Goal: Task Accomplishment & Management: Use online tool/utility

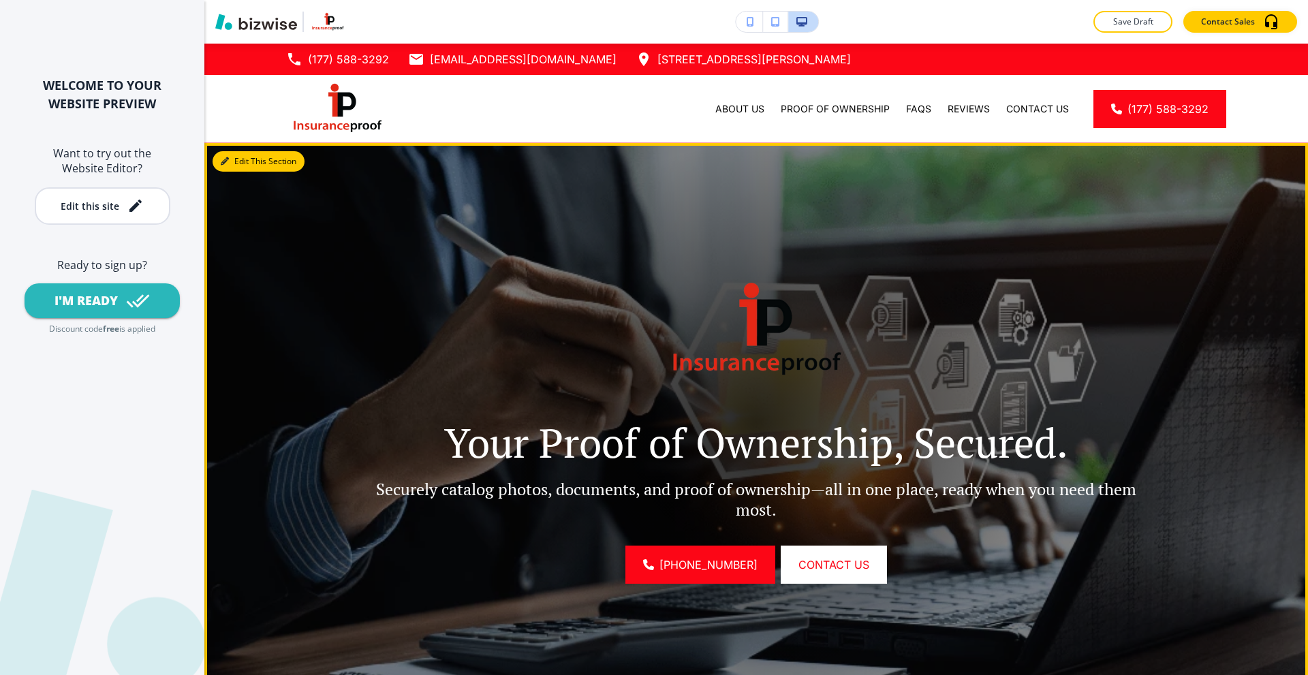
click at [241, 157] on button "Edit This Section" at bounding box center [259, 161] width 92 height 20
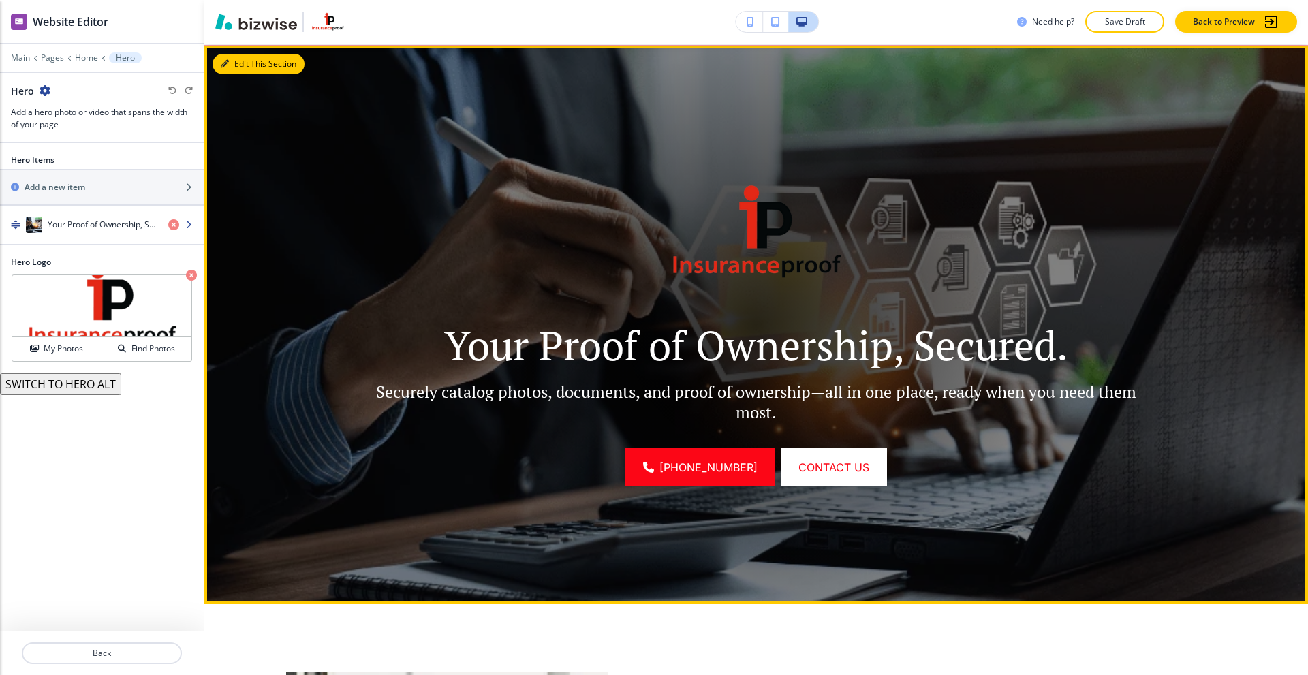
scroll to position [99, 0]
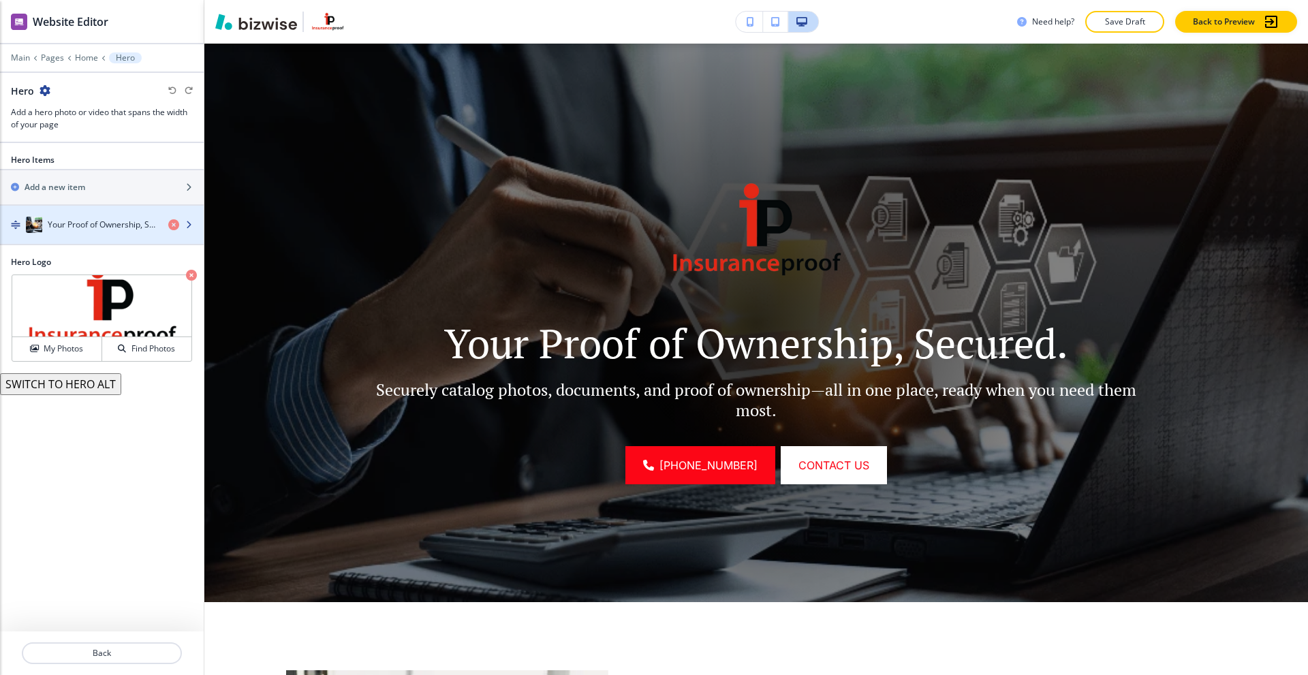
click at [79, 215] on div "button" at bounding box center [102, 211] width 204 height 11
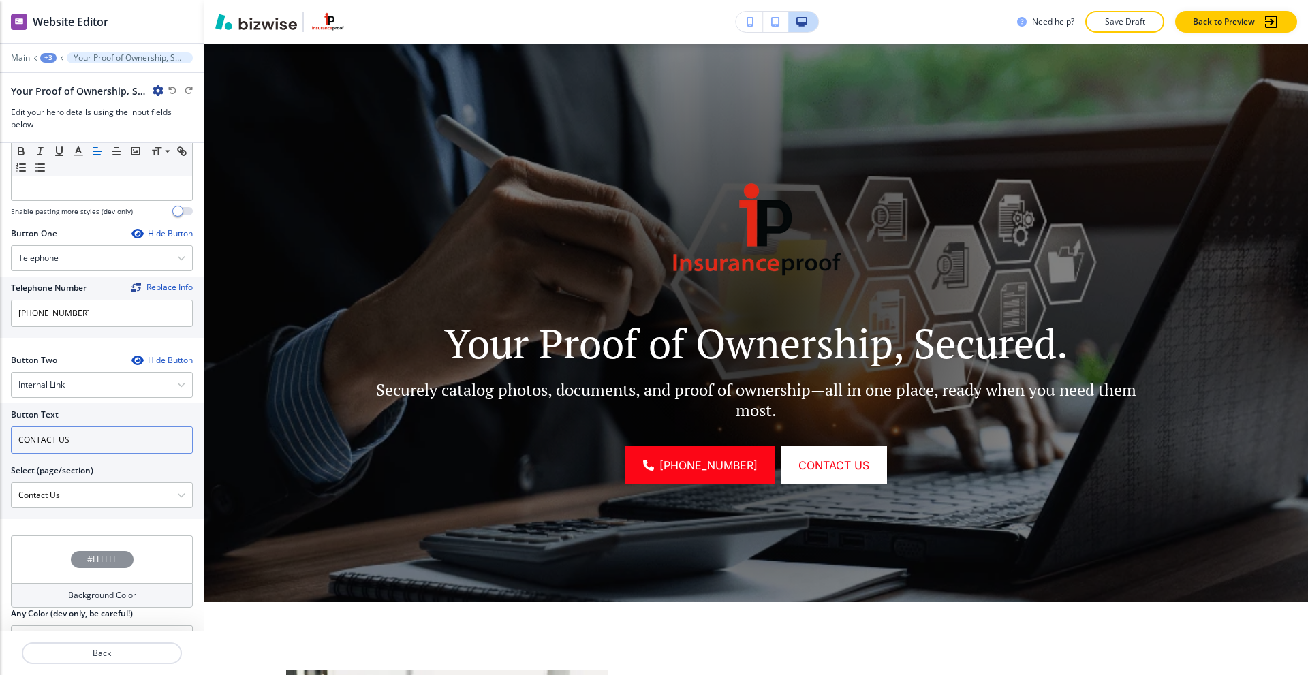
scroll to position [551, 0]
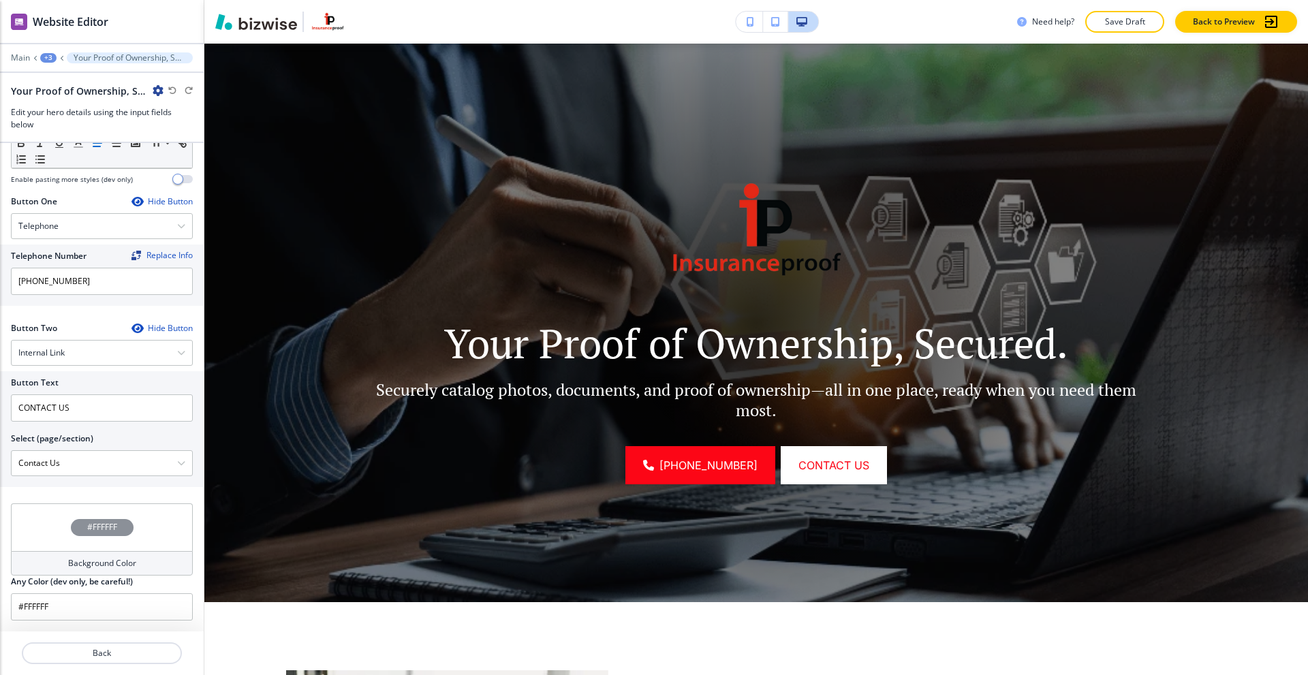
click at [85, 568] on h4 "Background Color" at bounding box center [102, 563] width 68 height 12
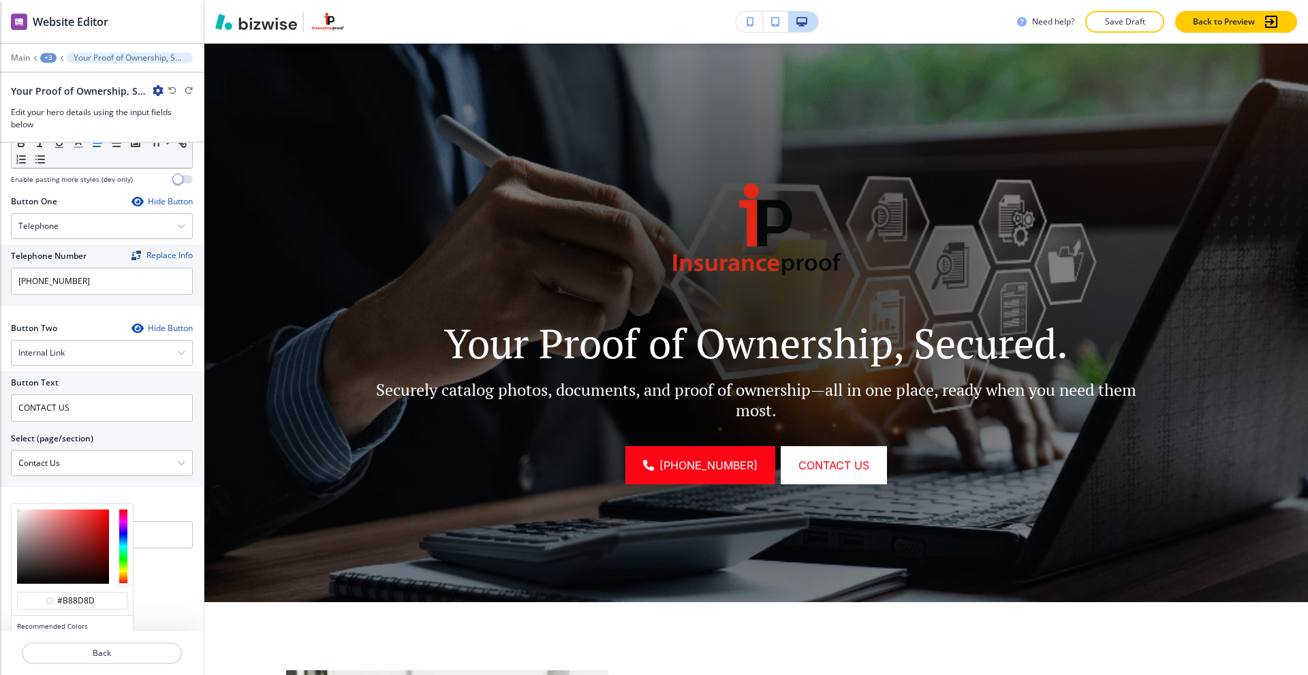
type input "#b88f8f"
drag, startPoint x: 42, startPoint y: 531, endPoint x: 29, endPoint y: 526, distance: 13.2
click at [37, 529] on div at bounding box center [63, 547] width 92 height 74
type input "#bb9191"
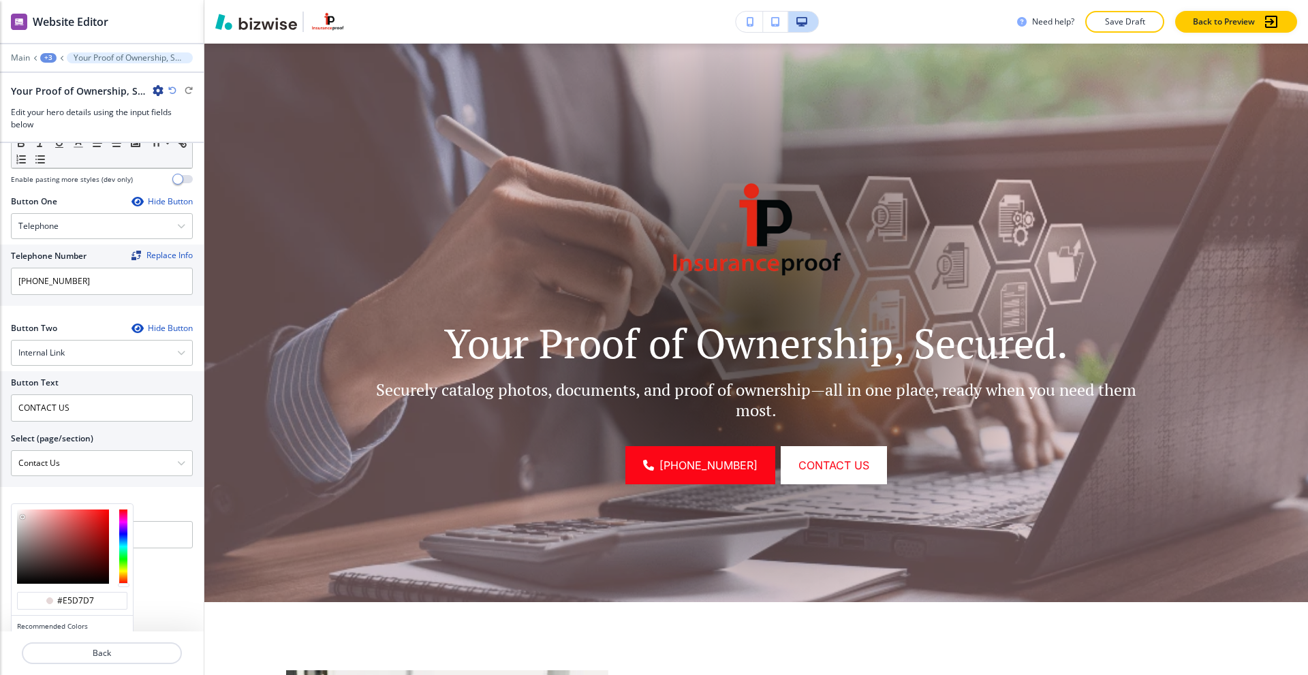
type input "#e7d9d9"
click at [22, 517] on div at bounding box center [63, 547] width 92 height 74
type input "#e7d9d9"
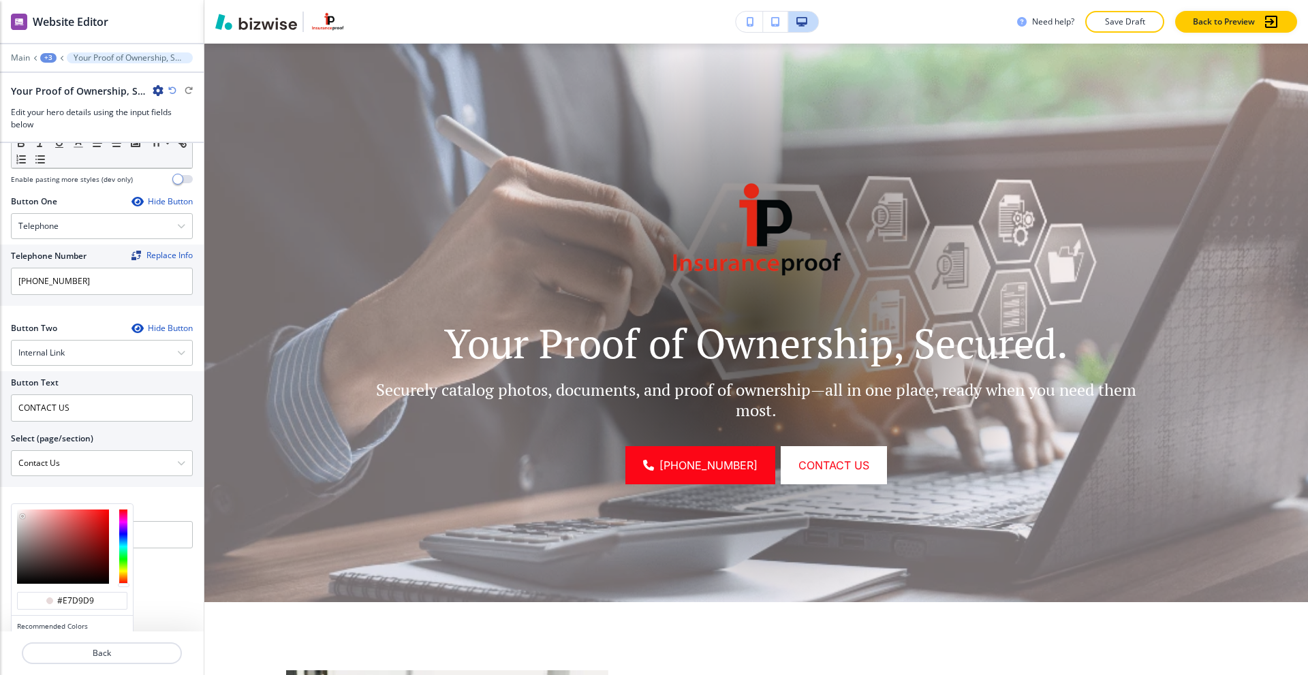
type input "#f8e9e9"
click at [22, 512] on div at bounding box center [63, 547] width 92 height 74
type input "#f8e9e9"
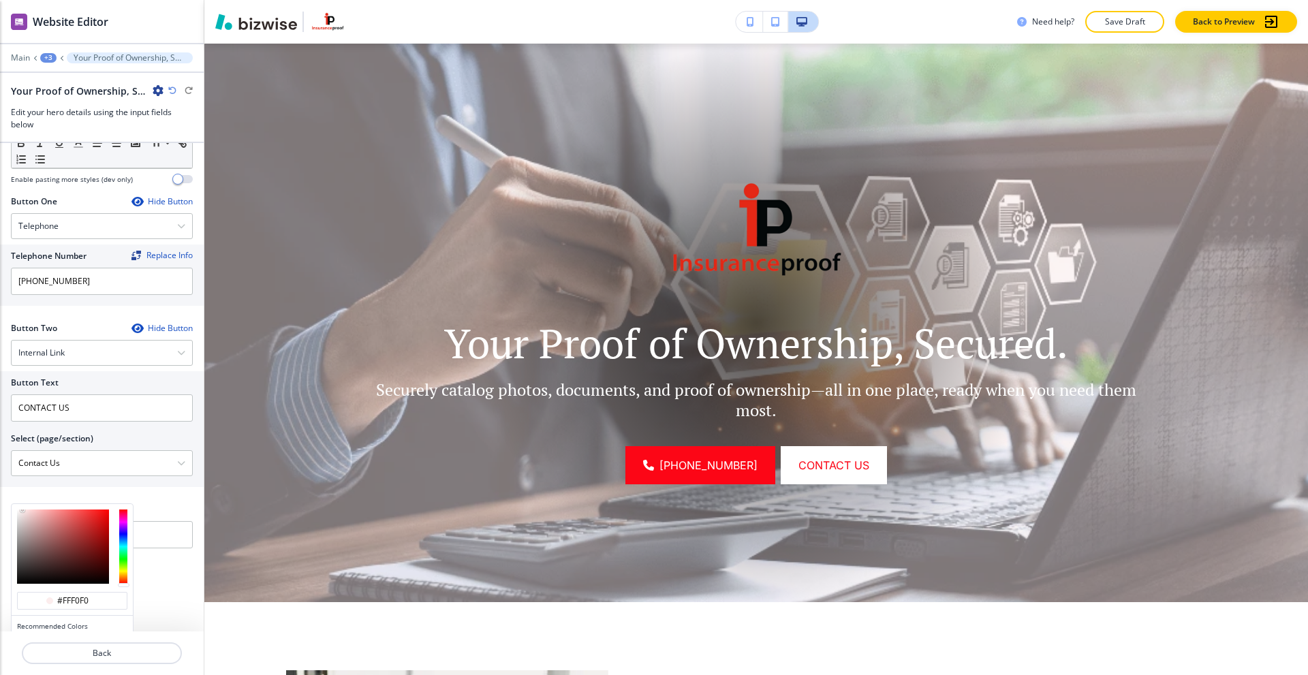
click at [22, 508] on div at bounding box center [72, 546] width 121 height 85
type input "#d4c8c8"
click at [22, 522] on div at bounding box center [63, 547] width 92 height 74
type input "#d4c8c8"
type input "#cdc0c0"
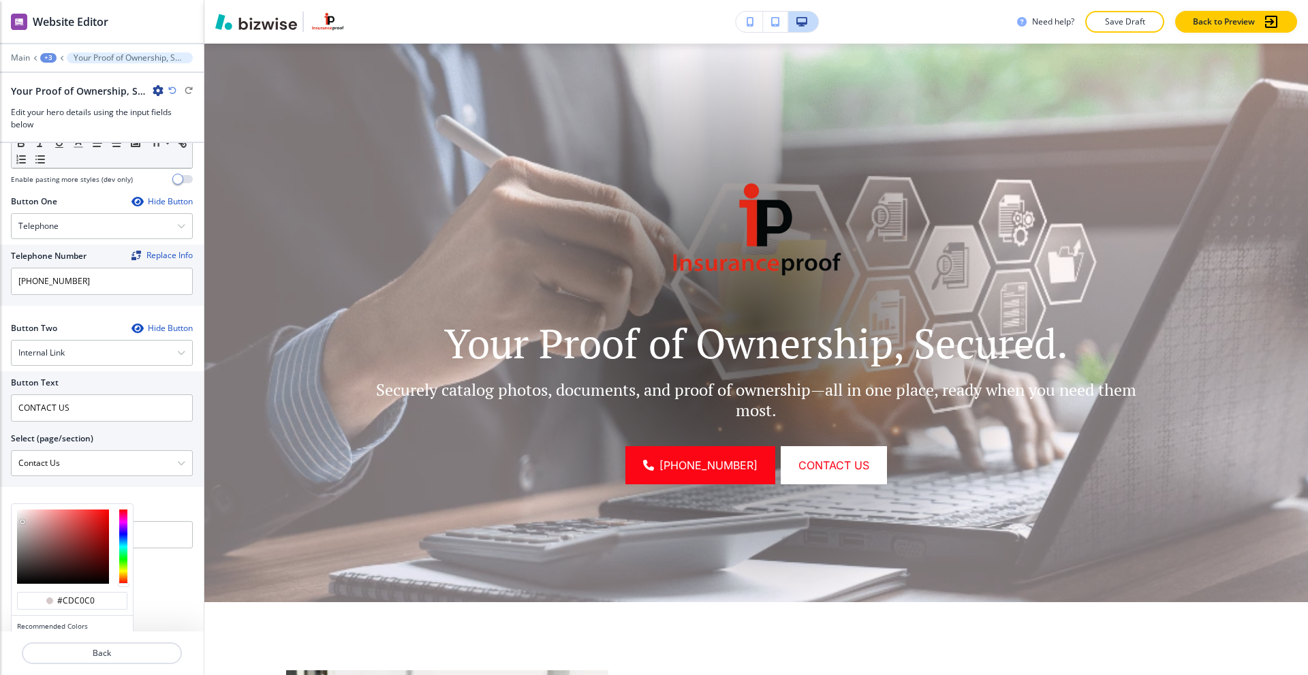
click at [23, 524] on div at bounding box center [23, 523] width 3 height 3
type input "#cdc0c0"
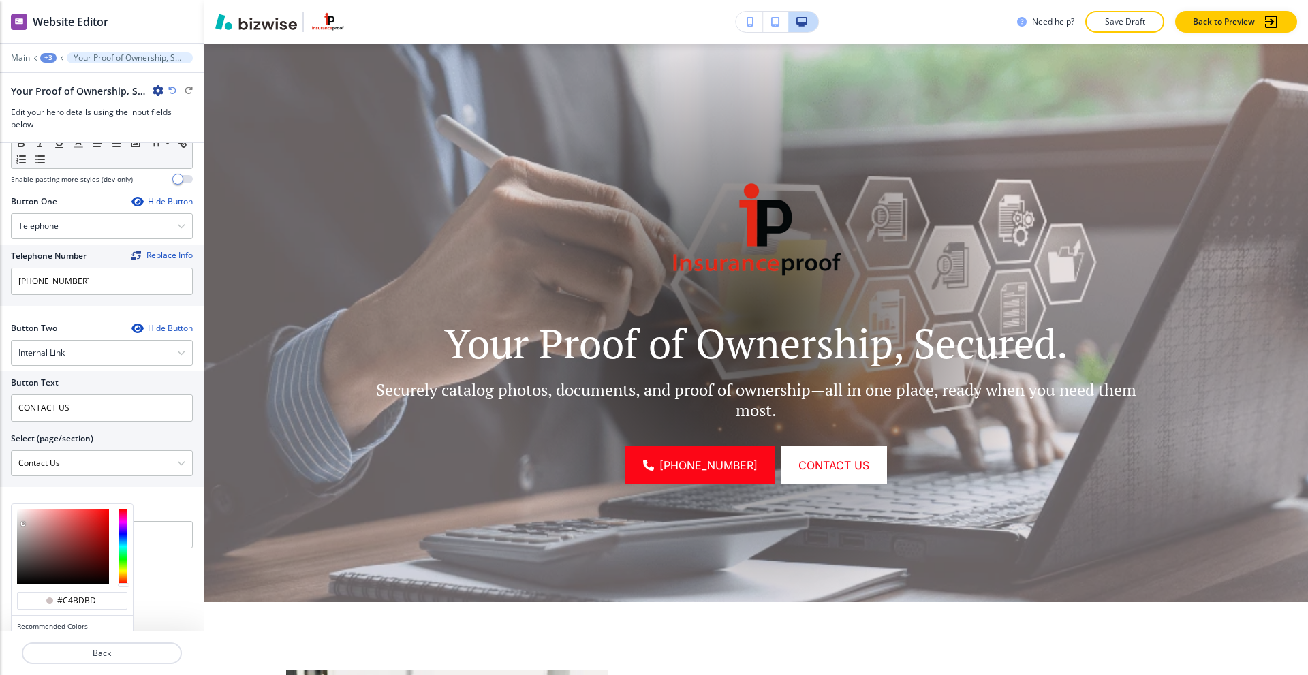
type input "#c2bbbb"
click at [20, 527] on div at bounding box center [63, 547] width 92 height 74
type input "#c2bbbb"
type input "#b1adad"
click at [19, 529] on div at bounding box center [20, 527] width 3 height 3
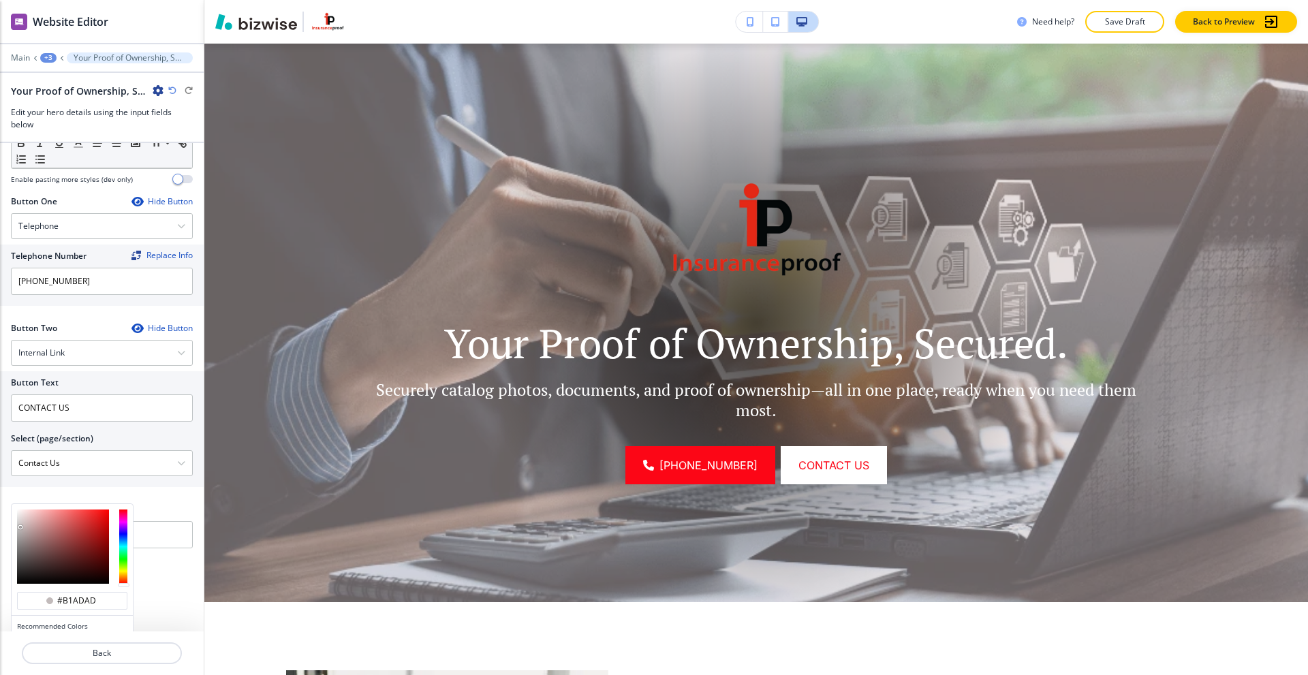
type input "#b1adad"
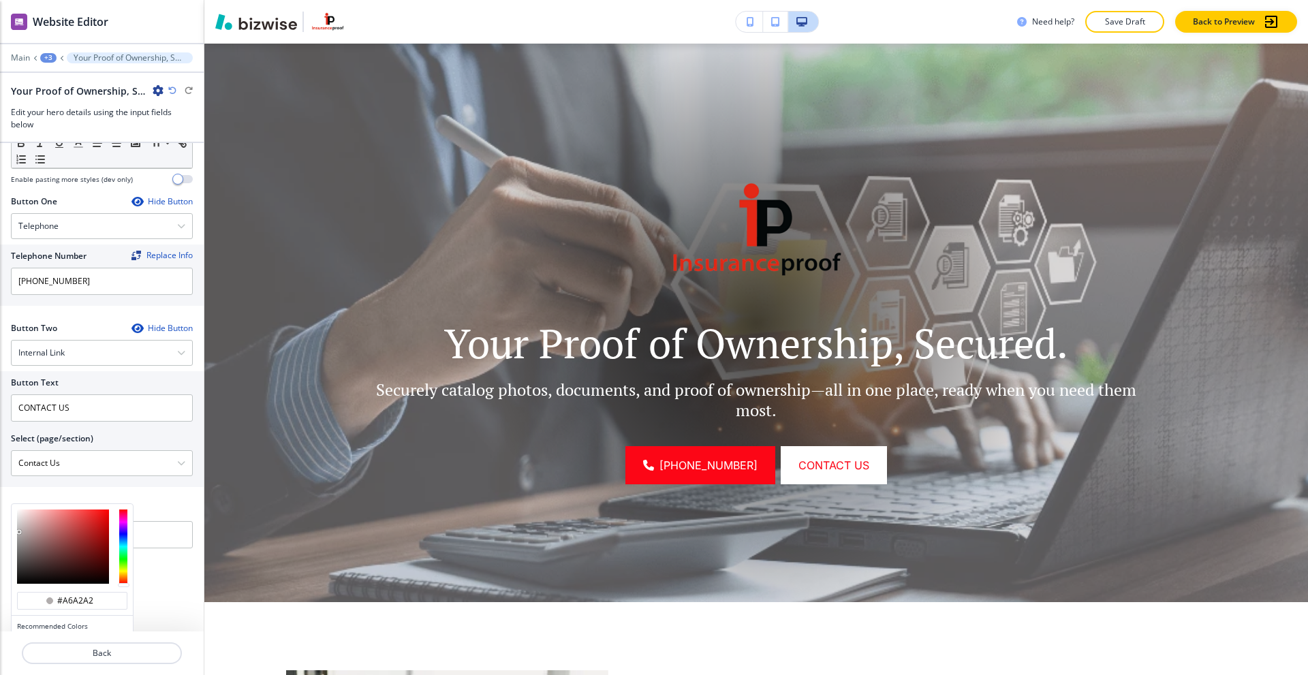
type input "#a3a0a0"
click at [19, 536] on div at bounding box center [63, 547] width 92 height 74
type input "#a3a0a0"
type input "#918b8b"
click at [20, 542] on div at bounding box center [21, 541] width 3 height 3
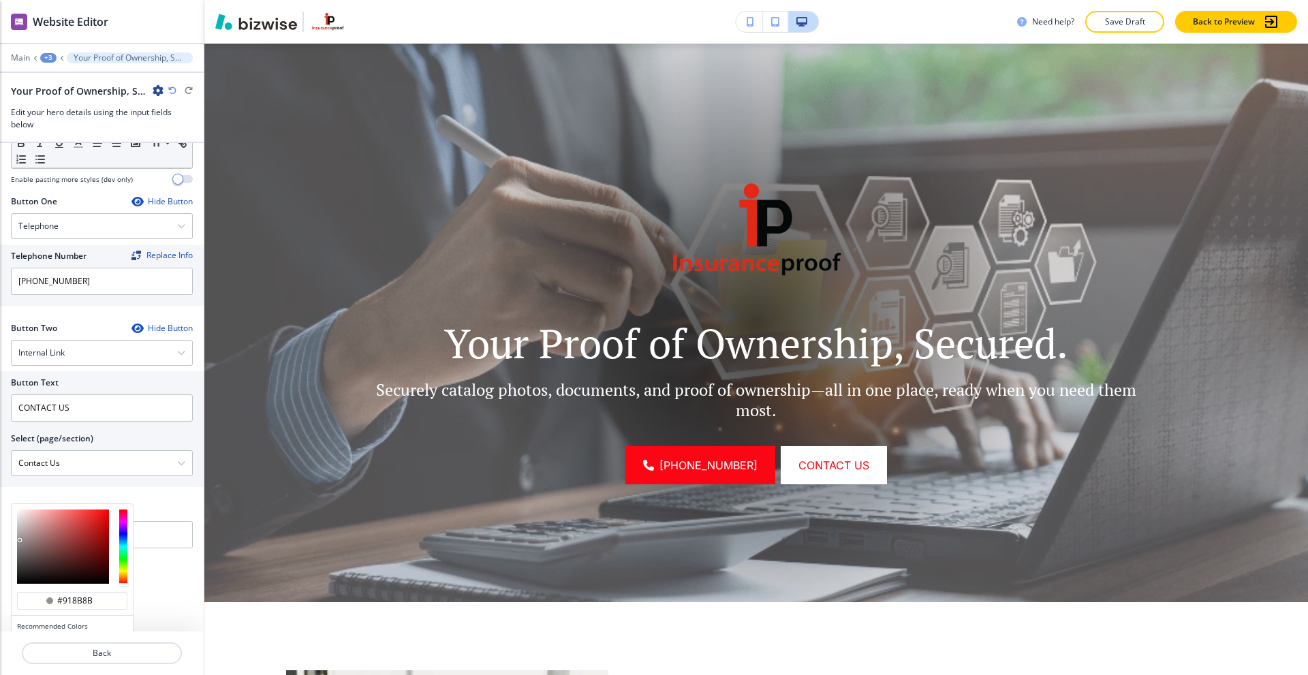
type input "#918b8b"
type input "#8e8989"
click at [20, 542] on div at bounding box center [19, 540] width 3 height 3
type input "#8e8989"
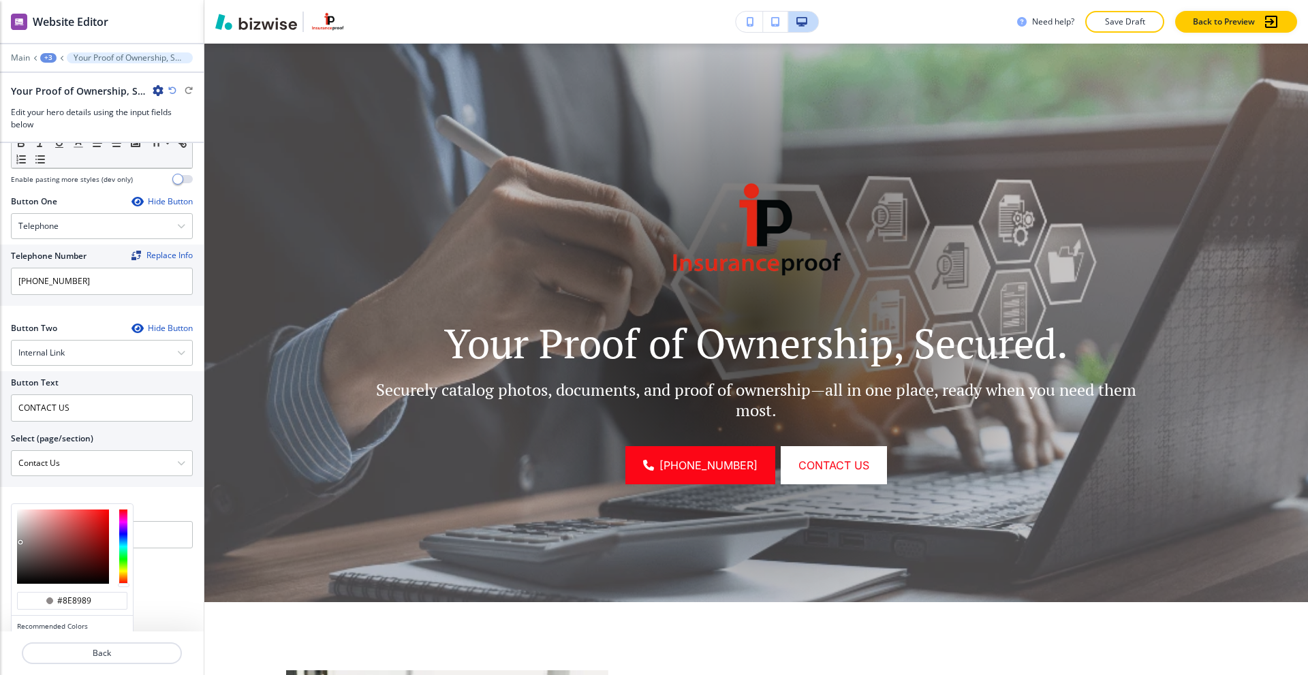
click at [20, 542] on div at bounding box center [20, 542] width 3 height 3
type input "#8a8686"
click at [19, 544] on div at bounding box center [20, 542] width 3 height 3
type input "#878484"
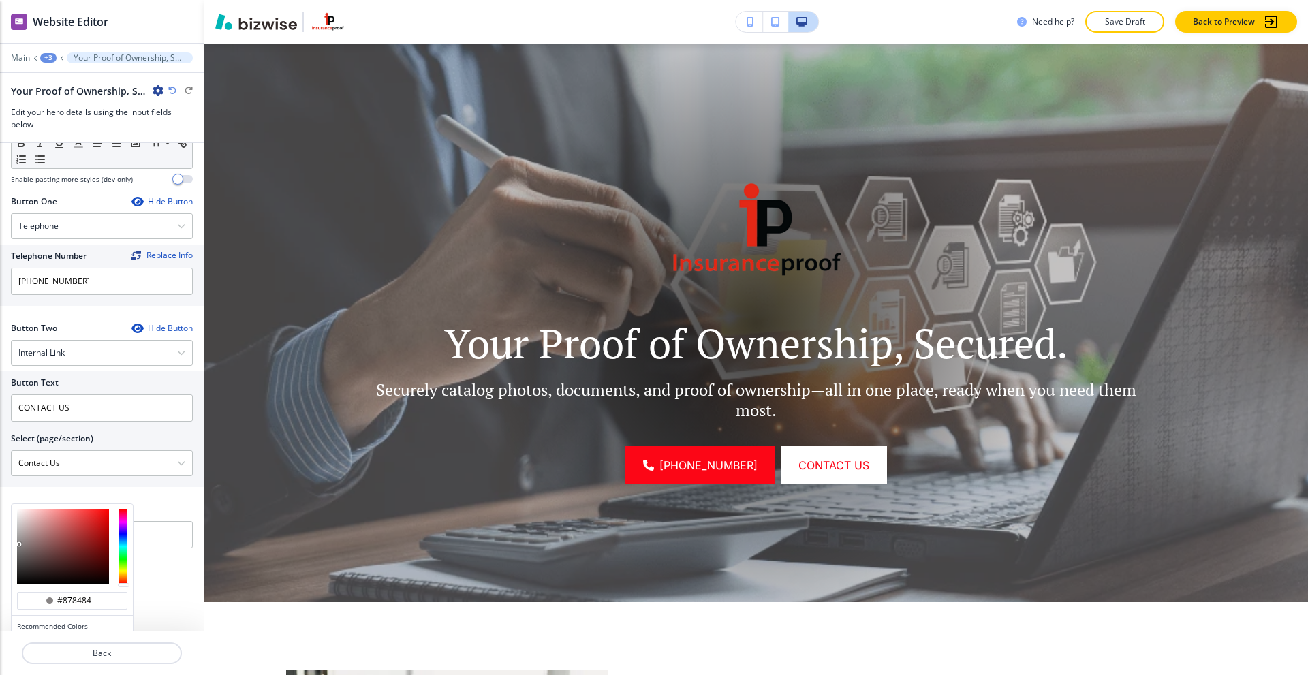
type input "#858383"
click at [18, 545] on div at bounding box center [19, 544] width 3 height 3
type input "#858383"
type input "#7e7b7b"
click at [19, 547] on div at bounding box center [19, 546] width 3 height 3
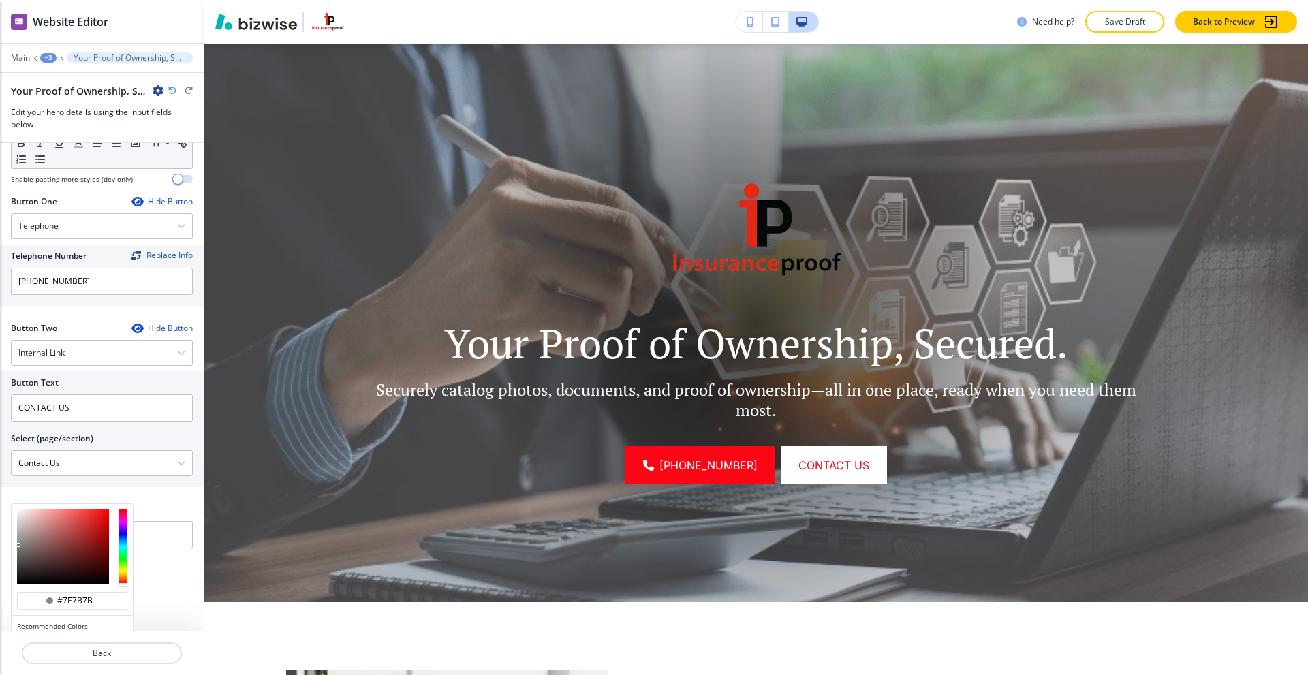
type input "#7e7b7b"
type input "#726e6e"
click at [20, 551] on div at bounding box center [21, 551] width 3 height 3
type input "#726e6e"
click at [20, 551] on div at bounding box center [20, 550] width 3 height 3
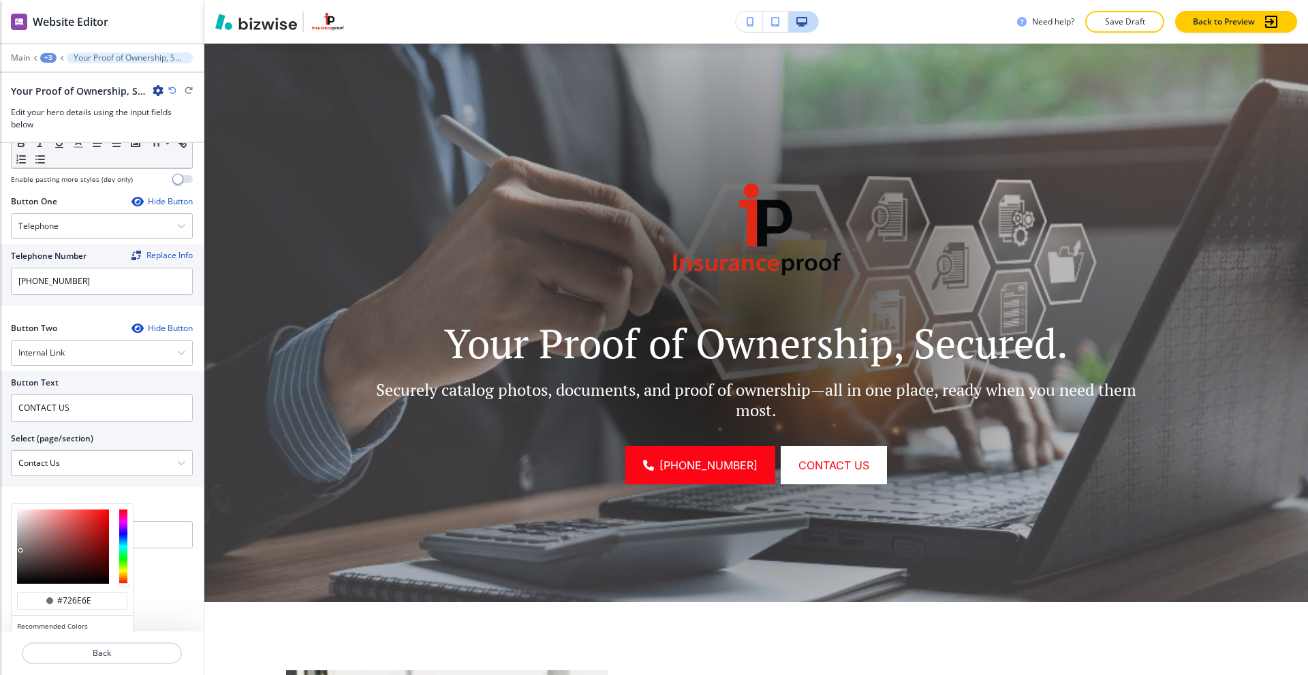
click at [20, 551] on div at bounding box center [20, 550] width 3 height 3
type input "#6d6969"
click at [20, 552] on div at bounding box center [20, 552] width 3 height 3
type input "#6d6969"
click at [20, 552] on div at bounding box center [20, 552] width 3 height 3
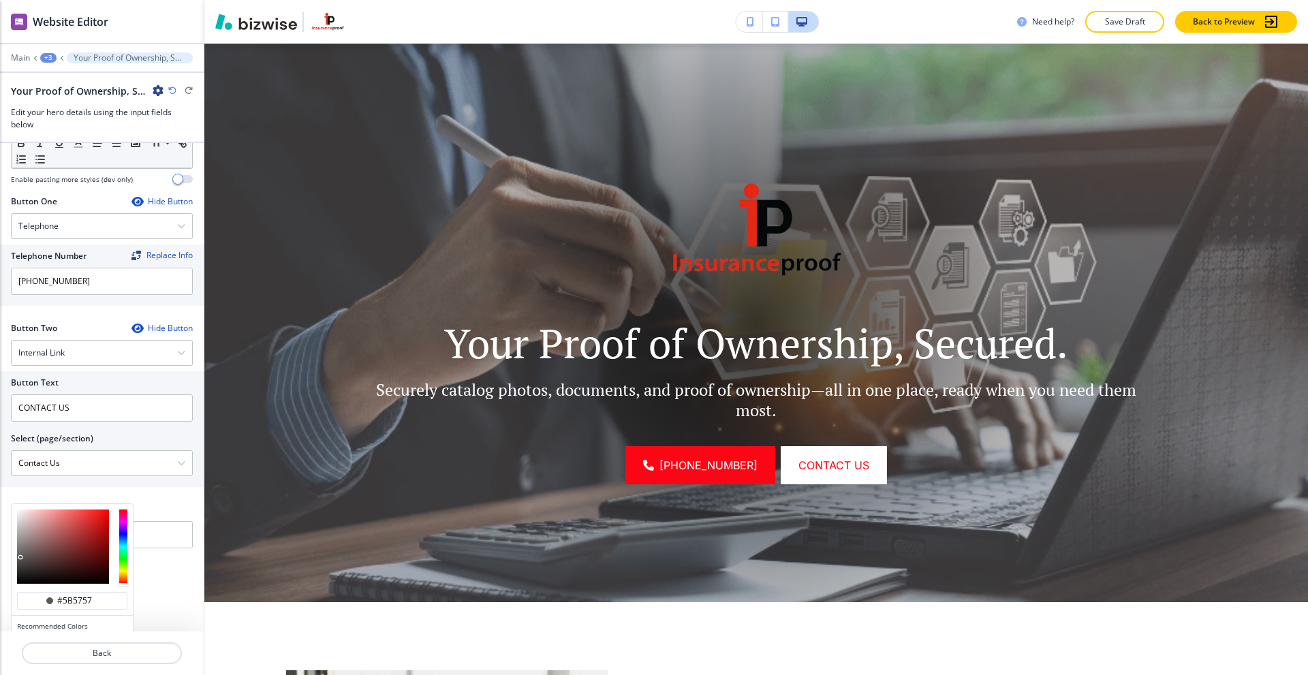
type input "#585555"
click at [20, 558] on div at bounding box center [21, 558] width 3 height 3
type input "#585555"
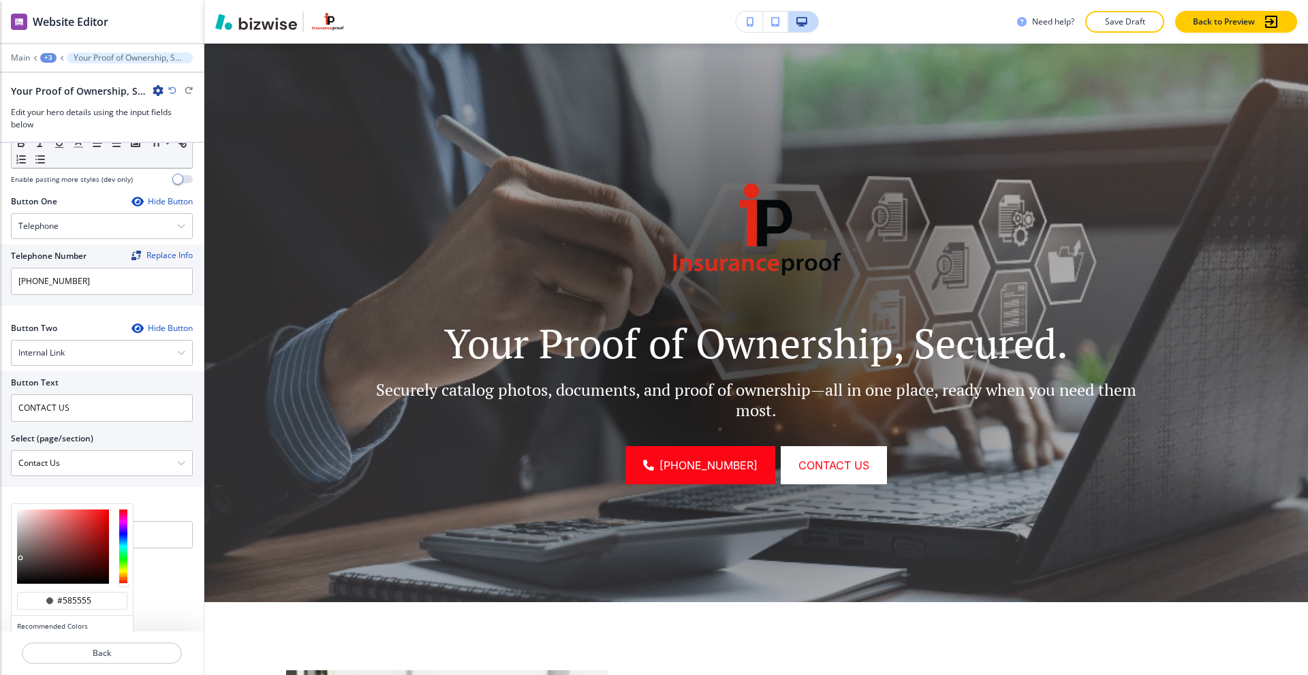
type input "#5b5959"
click at [19, 557] on div at bounding box center [19, 557] width 3 height 3
type input "#5b5959"
type input "#7c7979"
click at [19, 548] on div at bounding box center [63, 547] width 92 height 74
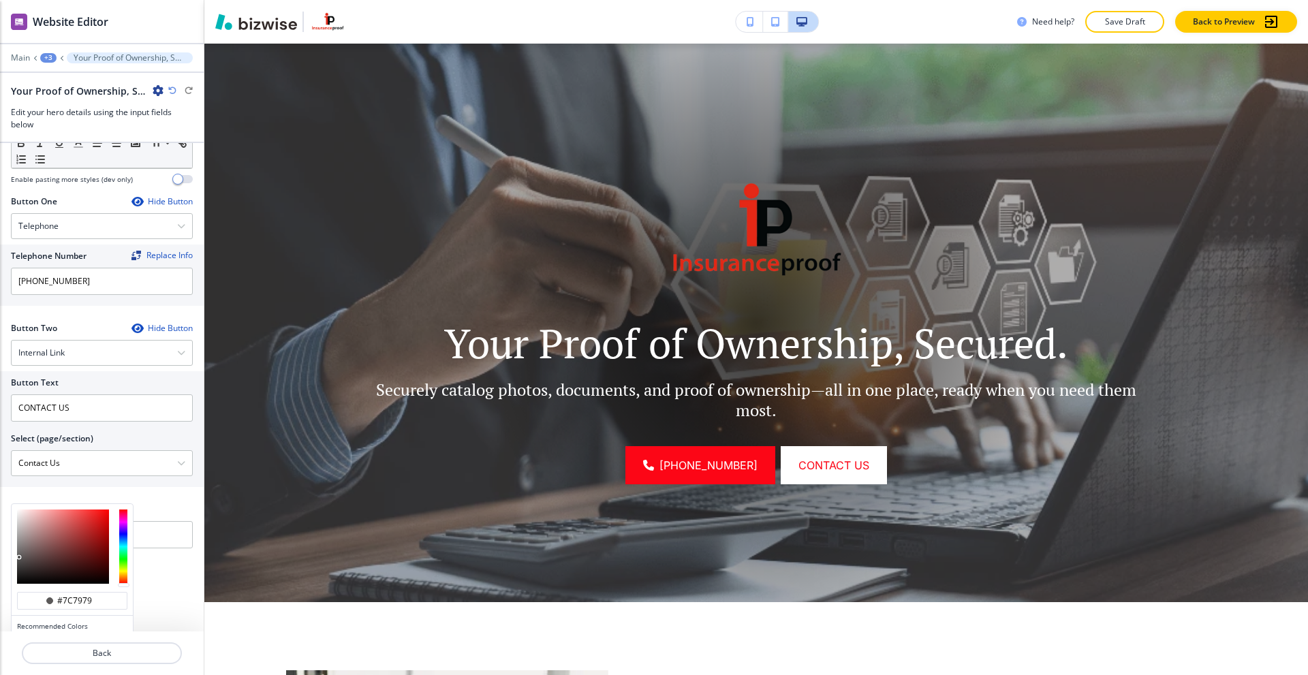
type input "#7c7979"
type input "#777575"
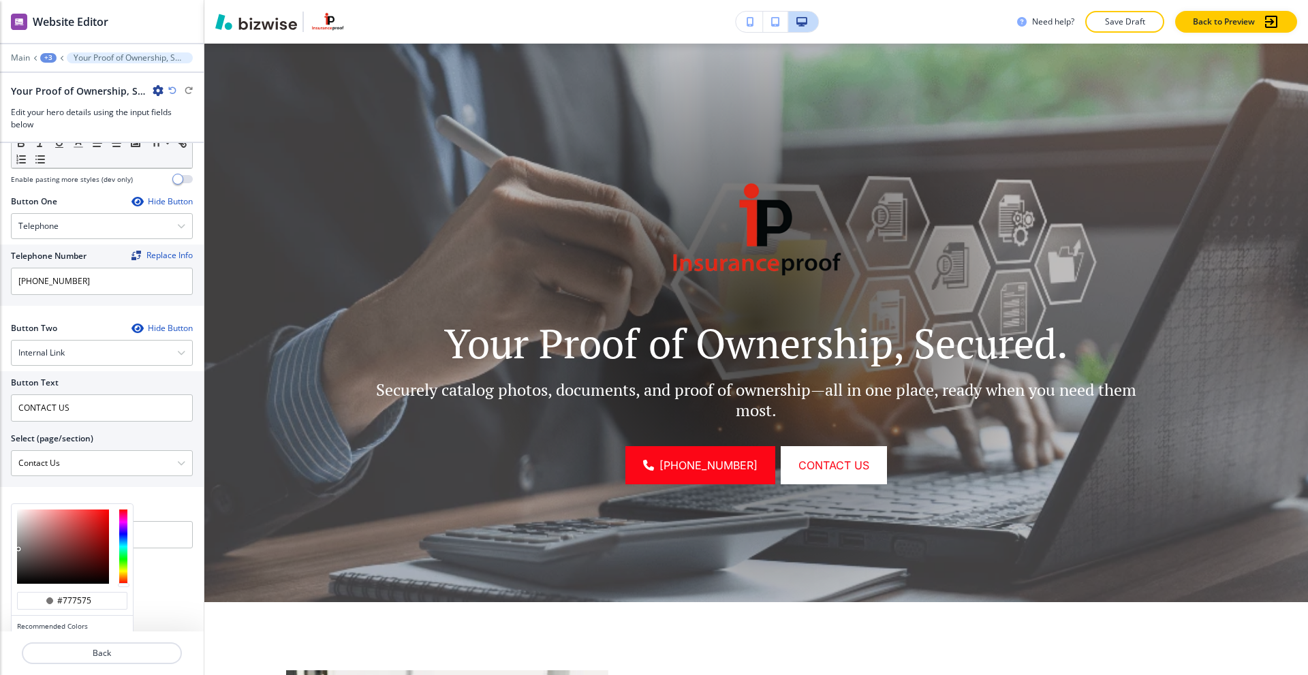
click at [18, 549] on div at bounding box center [19, 550] width 3 height 3
type input "#777575"
type input "#706e6e"
click at [18, 551] on div at bounding box center [19, 550] width 3 height 3
type input "#706e6e"
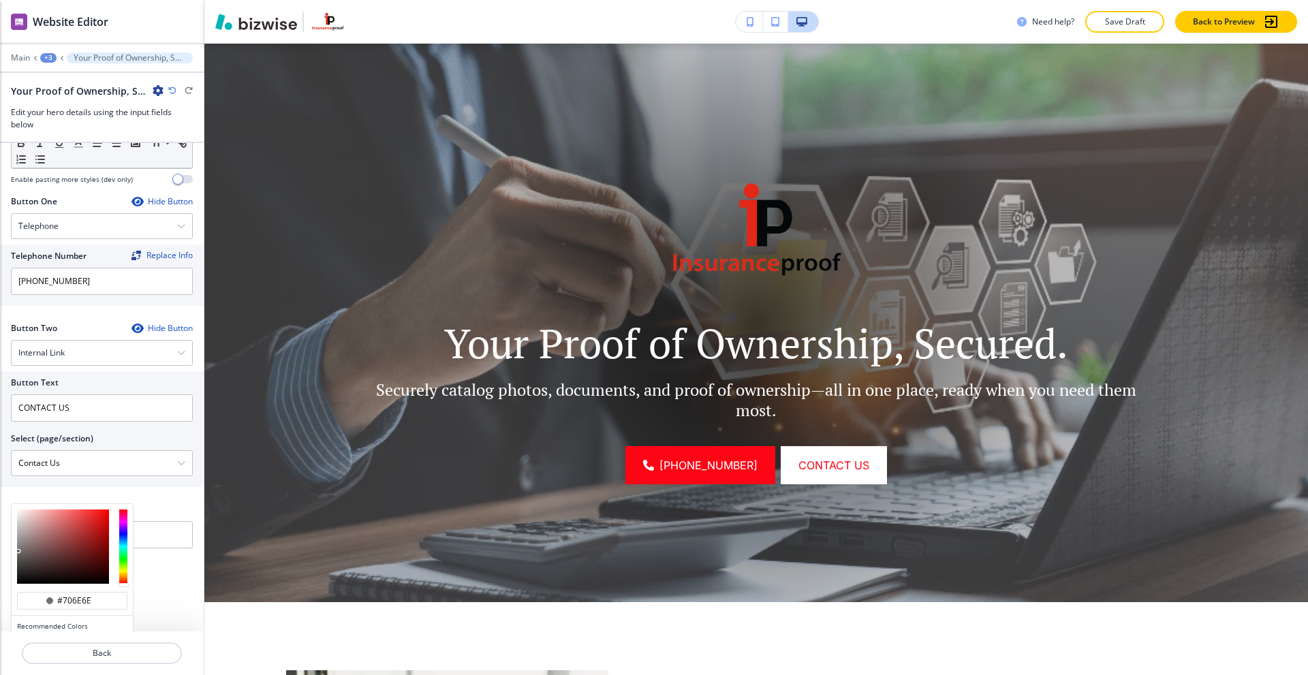
type input "#6d6c6c"
click at [18, 552] on div at bounding box center [18, 551] width 3 height 3
type input "#6d6c6c"
type input "#696767"
click at [18, 553] on div at bounding box center [18, 553] width 3 height 3
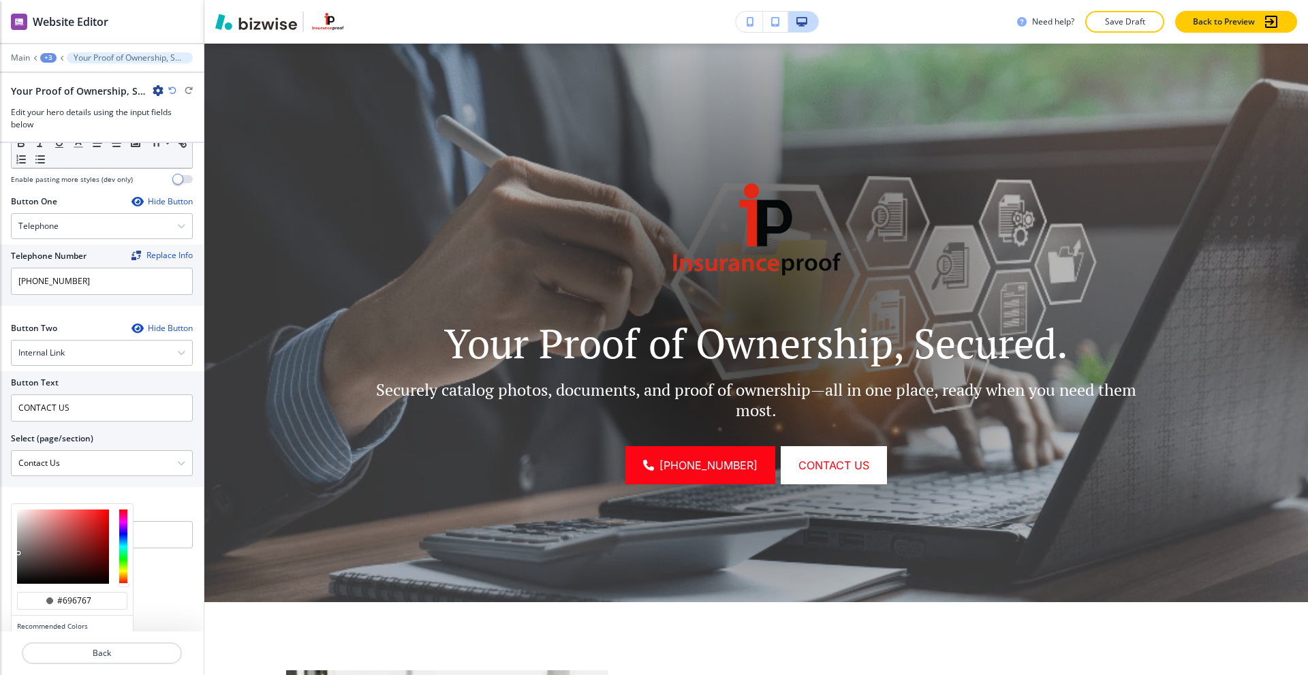
type input "#696767"
type input "#626060"
click at [18, 555] on div at bounding box center [18, 553] width 3 height 3
type input "#626060"
type input "#5f5e5e"
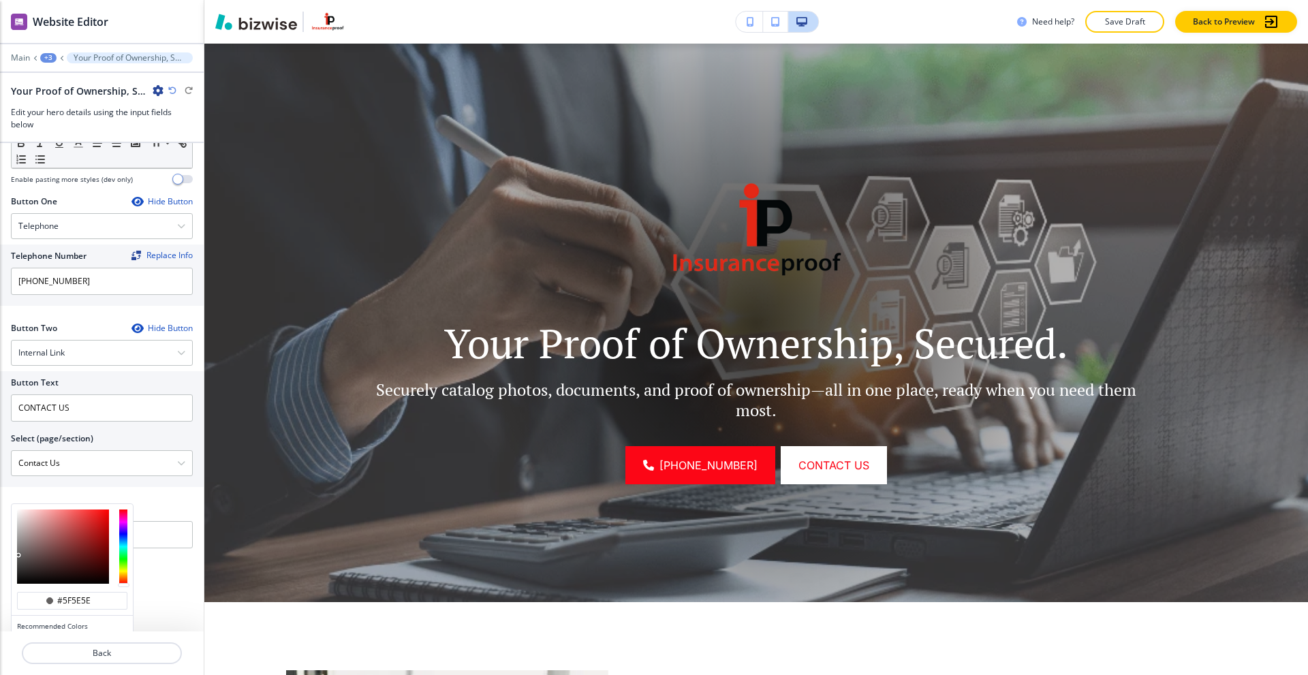
click at [18, 556] on div at bounding box center [18, 555] width 3 height 3
type input "#5f5e5e"
type input "#5f5f5f"
click at [17, 556] on div at bounding box center [17, 556] width 3 height 3
type input "#5f5f5f"
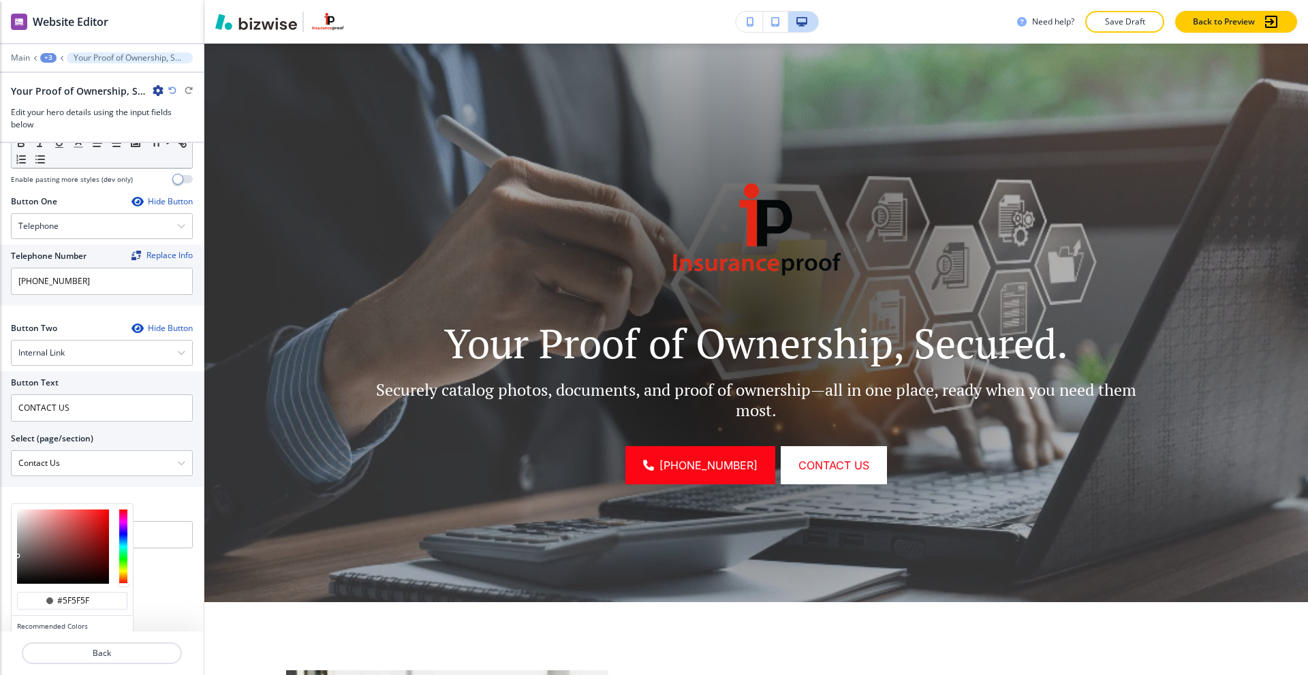
type input "#5d5d5d"
click at [17, 557] on div at bounding box center [17, 556] width 3 height 3
type input "#5d5d5d"
click at [17, 557] on div at bounding box center [17, 556] width 3 height 3
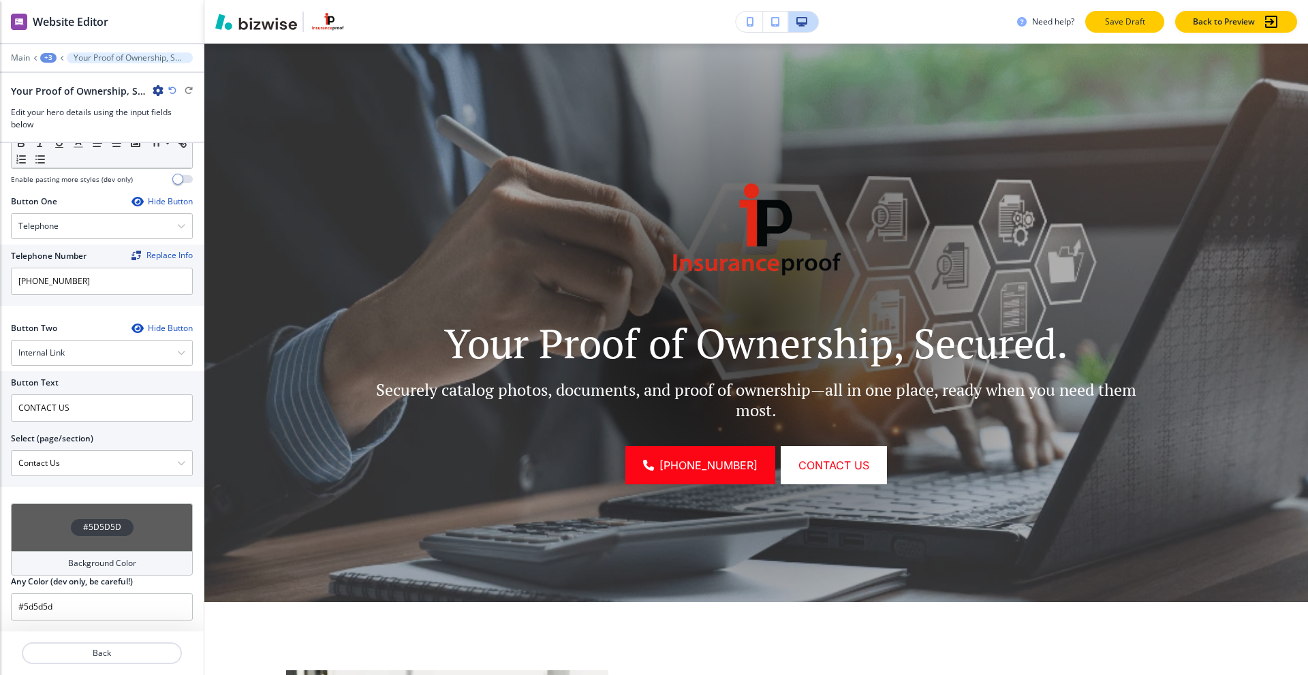
click at [1114, 16] on p "Save Draft" at bounding box center [1125, 22] width 44 height 12
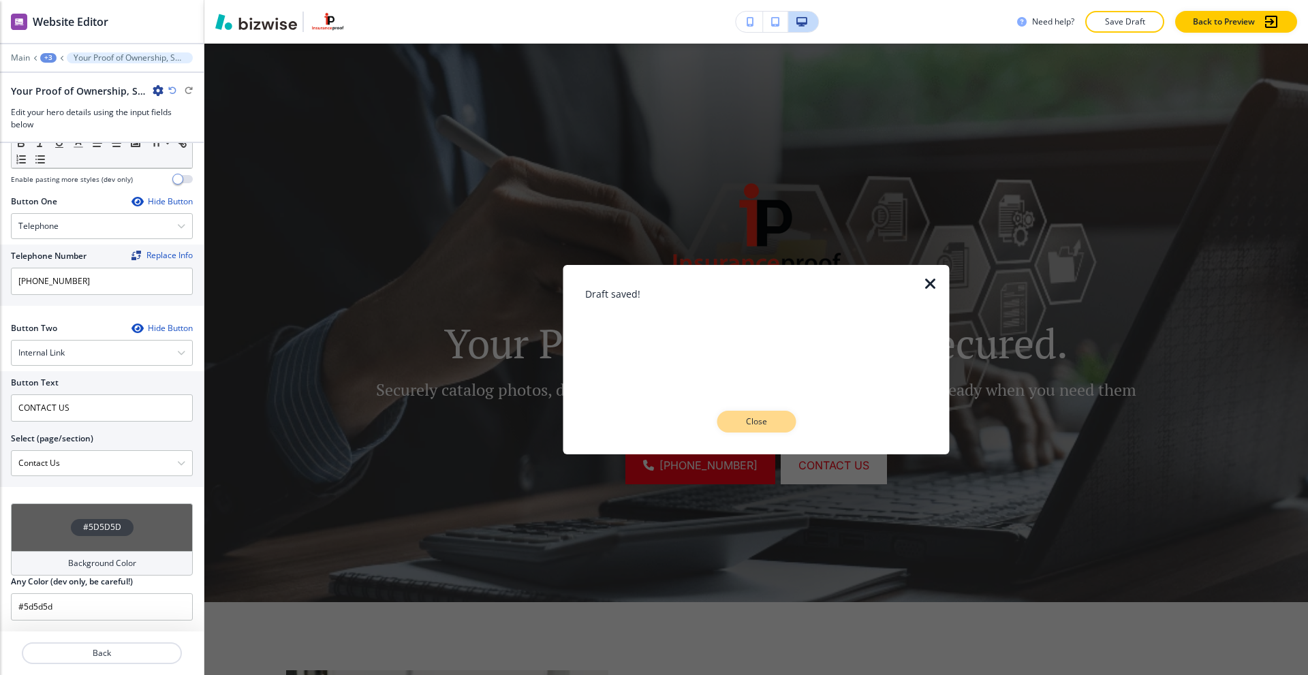
click at [755, 420] on p "Close" at bounding box center [757, 422] width 44 height 12
